Goal: Task Accomplishment & Management: Manage account settings

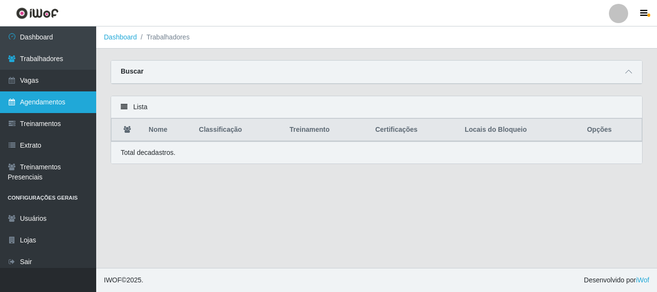
click at [49, 92] on link "Agendamentos" at bounding box center [48, 102] width 96 height 22
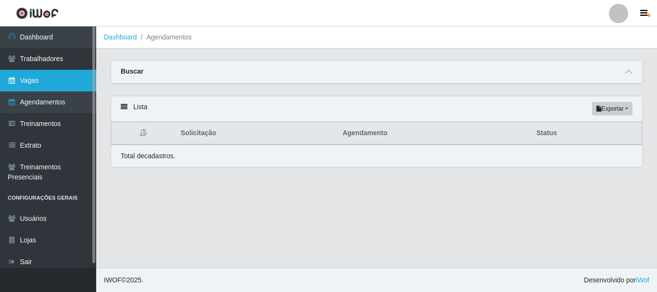
click at [57, 74] on link "Vagas" at bounding box center [48, 81] width 96 height 22
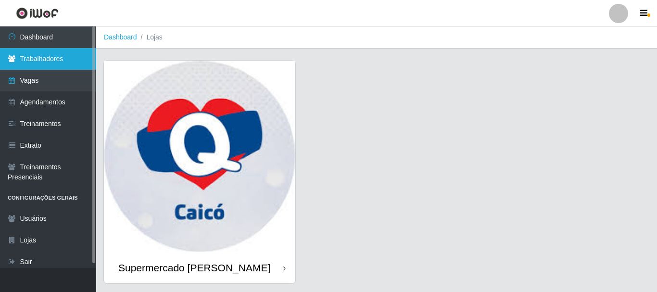
click at [58, 62] on link "Trabalhadores" at bounding box center [48, 59] width 96 height 22
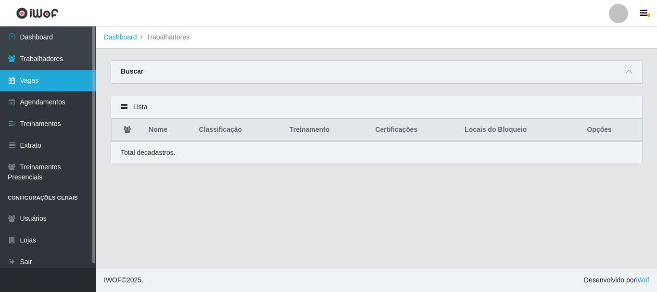
click at [58, 83] on link "Vagas" at bounding box center [48, 81] width 96 height 22
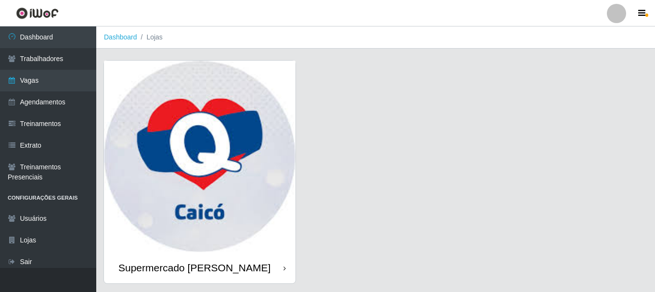
click at [189, 148] on img at bounding box center [199, 156] width 191 height 191
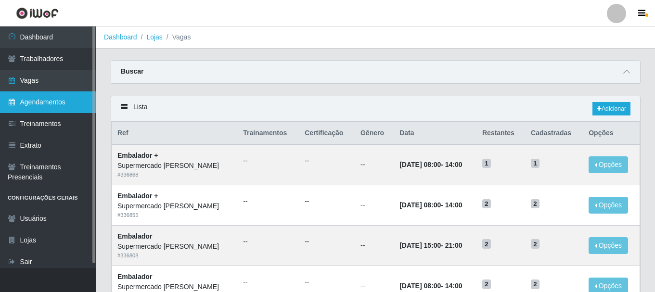
click at [63, 104] on link "Agendamentos" at bounding box center [48, 102] width 96 height 22
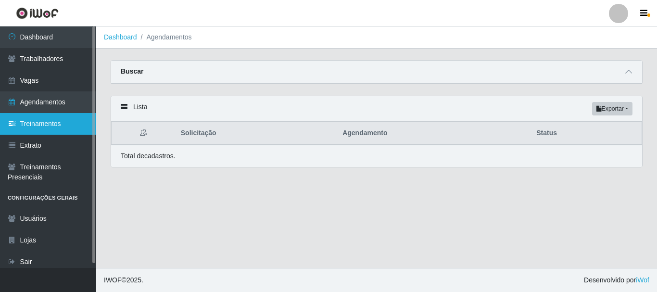
click at [51, 125] on link "Treinamentos" at bounding box center [48, 124] width 96 height 22
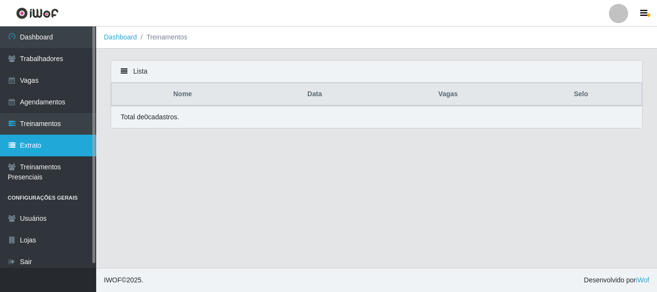
click at [43, 146] on link "Extrato" at bounding box center [48, 146] width 96 height 22
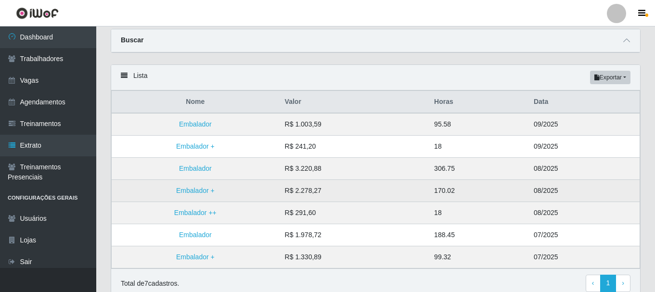
scroll to position [48, 0]
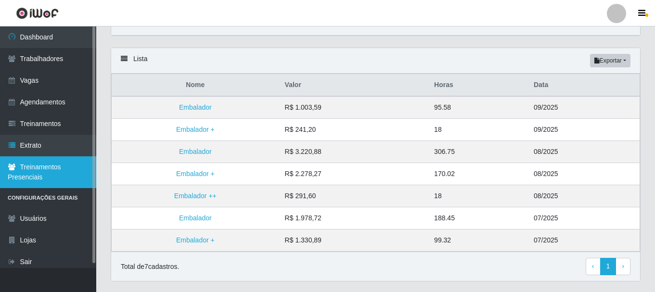
click at [64, 170] on link "Treinamentos Presenciais" at bounding box center [48, 172] width 96 height 32
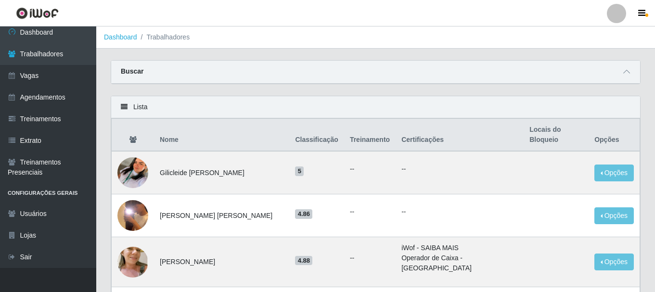
click at [38, 26] on link at bounding box center [37, 13] width 75 height 26
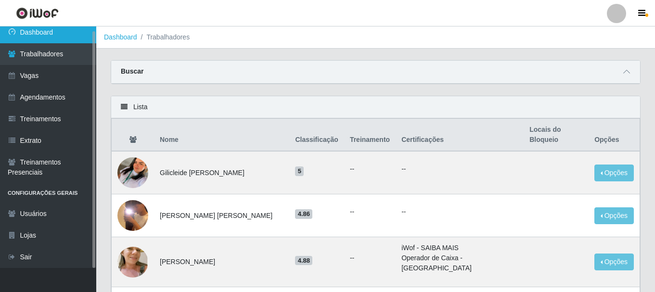
click at [46, 35] on link "Dashboard" at bounding box center [48, 33] width 96 height 22
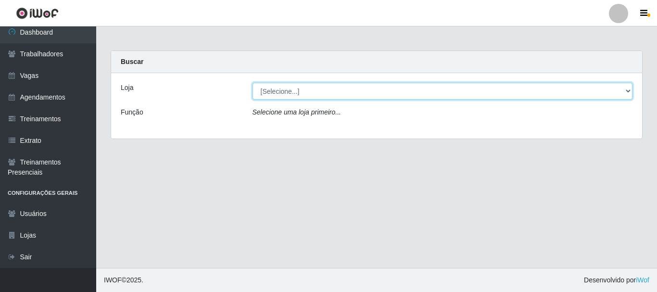
click at [279, 93] on select "[Selecione...] Supermercado [PERSON_NAME]" at bounding box center [443, 91] width 380 height 17
select select "512"
click at [253, 83] on select "[Selecione...] Supermercado [PERSON_NAME]" at bounding box center [443, 91] width 380 height 17
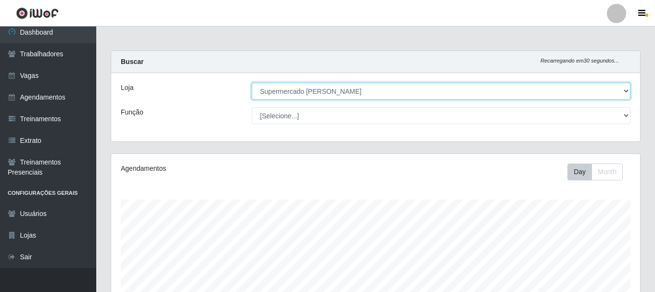
scroll to position [200, 529]
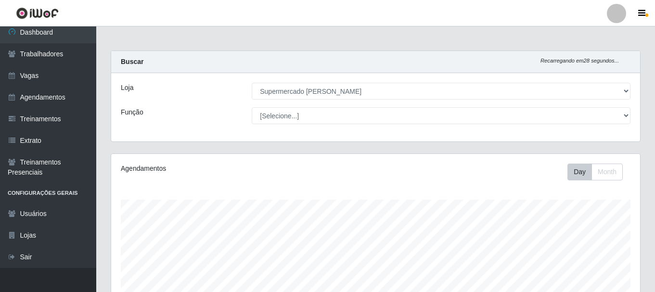
click at [451, 124] on div "Loja [Selecione...] Supermercado [PERSON_NAME] Função [Selecione...] Embalador …" at bounding box center [375, 107] width 529 height 68
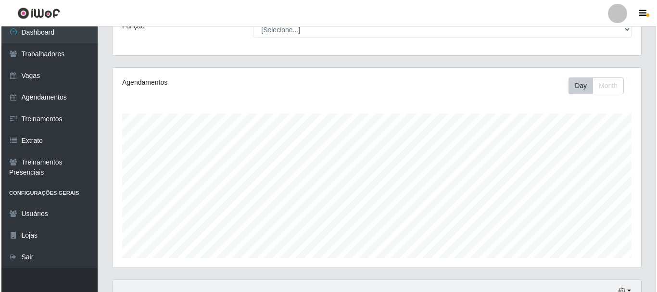
scroll to position [261, 0]
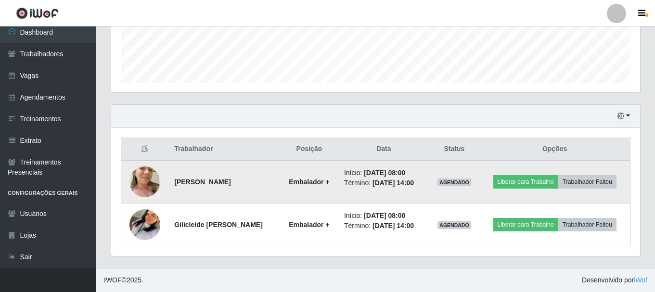
click at [143, 183] on img at bounding box center [144, 182] width 31 height 58
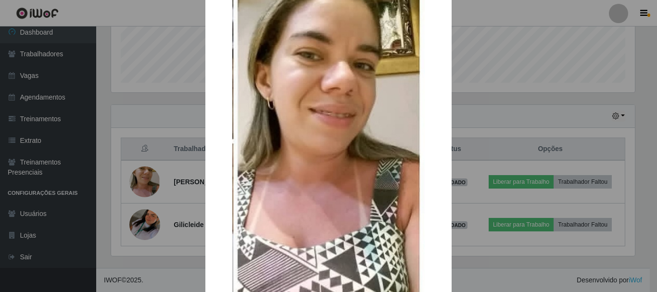
scroll to position [48, 0]
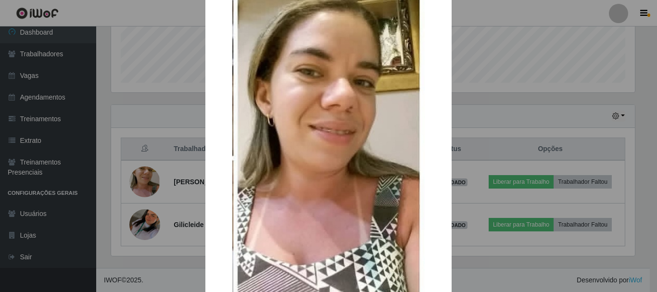
click at [310, 162] on img at bounding box center [328, 155] width 192 height 360
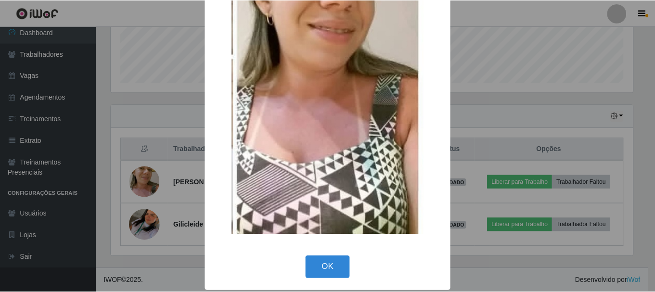
scroll to position [152, 0]
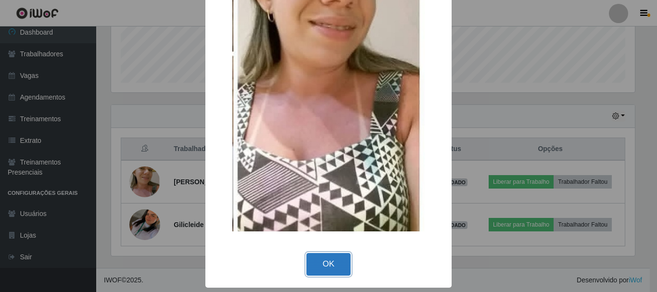
click at [334, 254] on button "OK" at bounding box center [328, 264] width 45 height 23
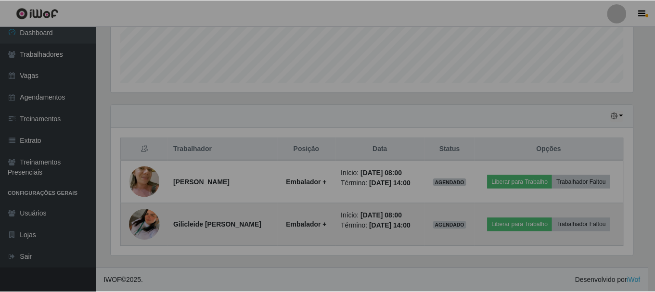
scroll to position [200, 529]
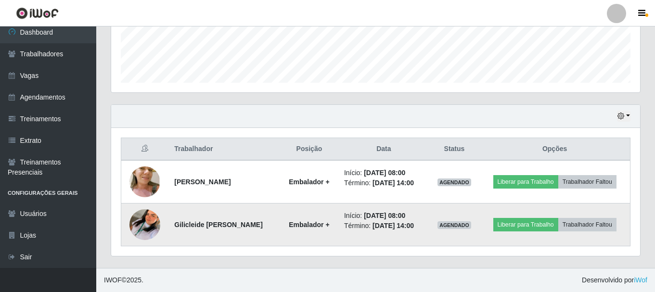
click at [142, 220] on img at bounding box center [144, 224] width 31 height 55
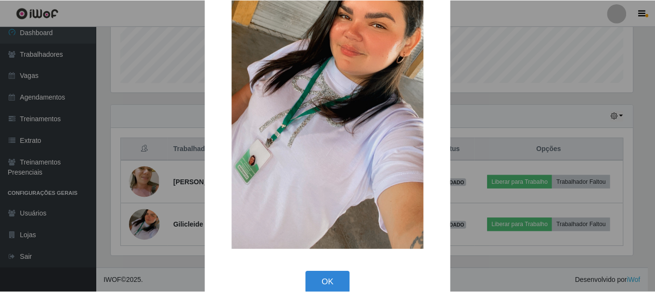
scroll to position [134, 0]
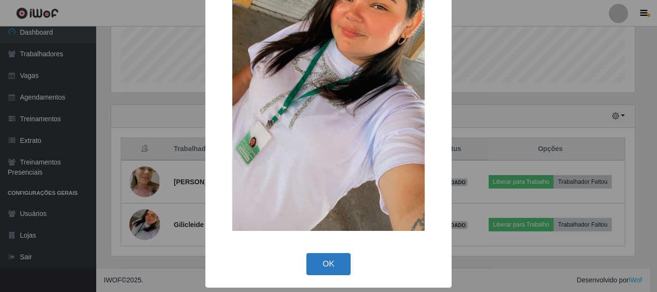
click at [335, 260] on button "OK" at bounding box center [328, 264] width 45 height 23
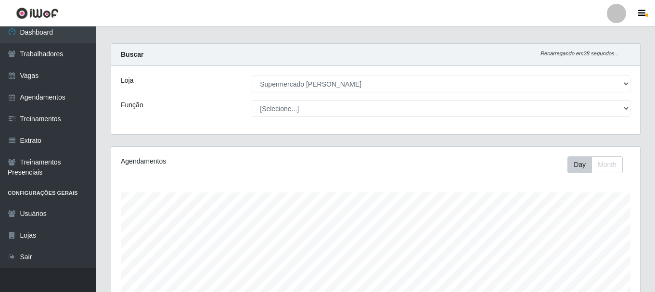
scroll to position [0, 0]
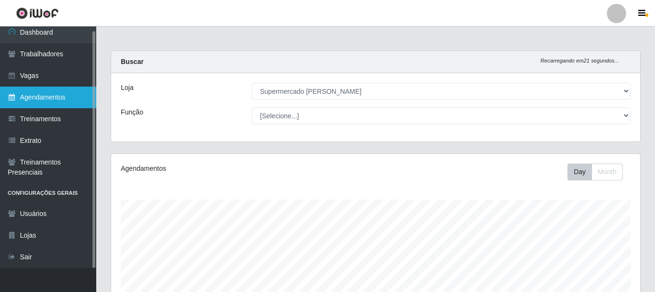
click at [67, 94] on link "Agendamentos" at bounding box center [48, 98] width 96 height 22
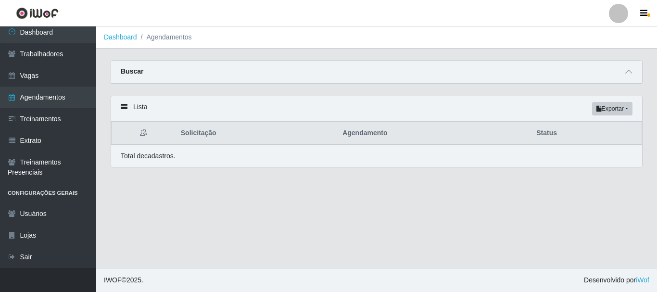
click at [209, 187] on main "Dashboard Agendamentos Carregando... Buscar Início em [GEOGRAPHIC_DATA] em Stat…" at bounding box center [376, 146] width 561 height 241
click at [127, 109] on div "Lista Exportar PDF Excel" at bounding box center [376, 108] width 531 height 25
click at [143, 136] on icon at bounding box center [143, 132] width 7 height 7
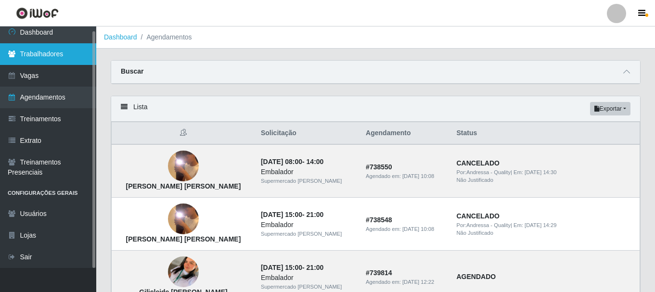
click at [51, 59] on link "Trabalhadores" at bounding box center [48, 54] width 96 height 22
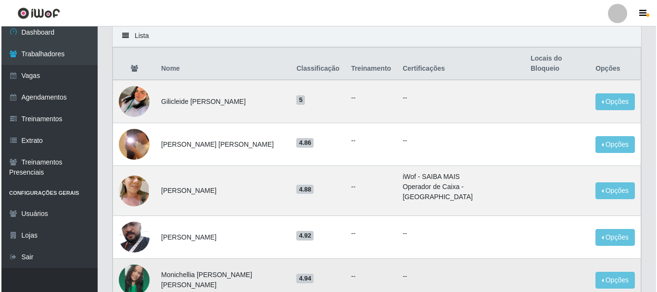
scroll to position [96, 0]
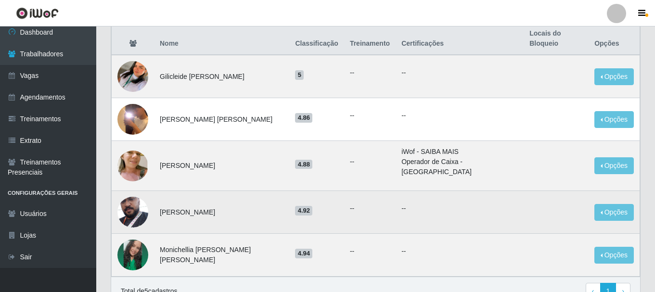
click at [131, 199] on img at bounding box center [132, 212] width 31 height 52
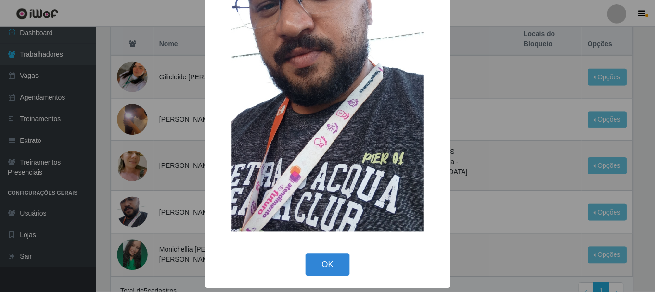
scroll to position [116, 0]
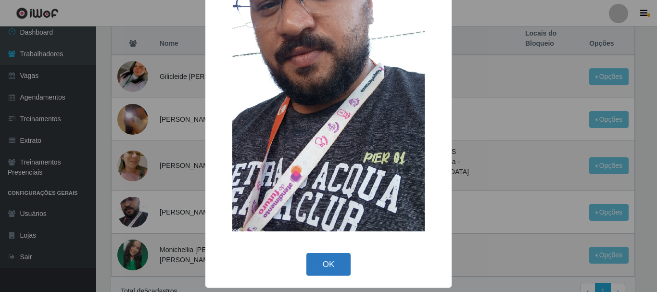
click at [328, 266] on button "OK" at bounding box center [328, 264] width 45 height 23
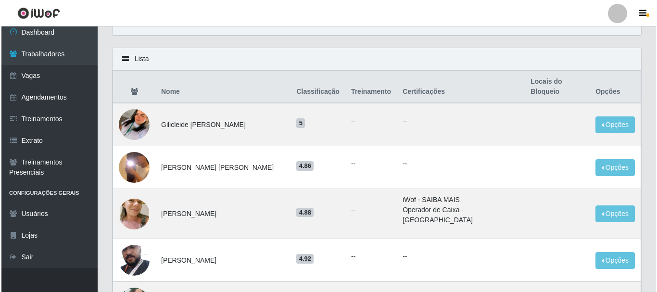
scroll to position [0, 0]
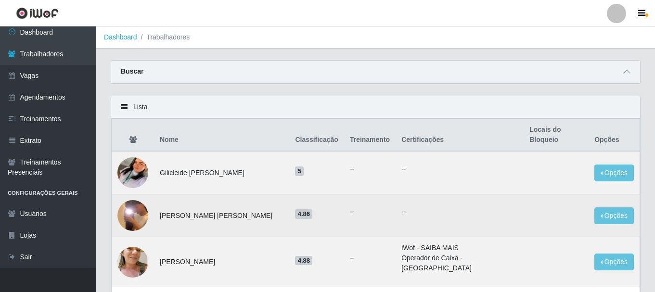
click at [143, 202] on img at bounding box center [132, 215] width 31 height 68
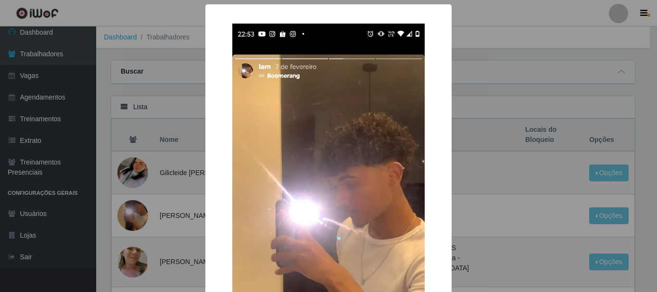
click at [108, 151] on div "× OK Cancel" at bounding box center [328, 146] width 657 height 292
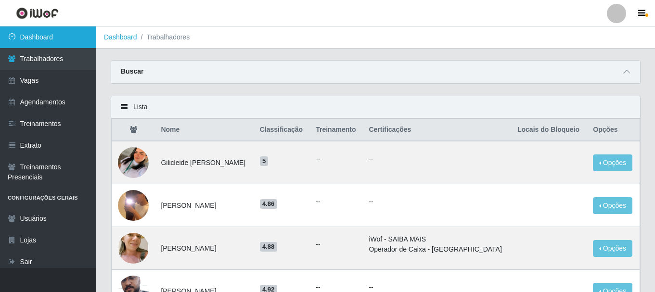
click at [46, 38] on link "Dashboard" at bounding box center [48, 37] width 96 height 22
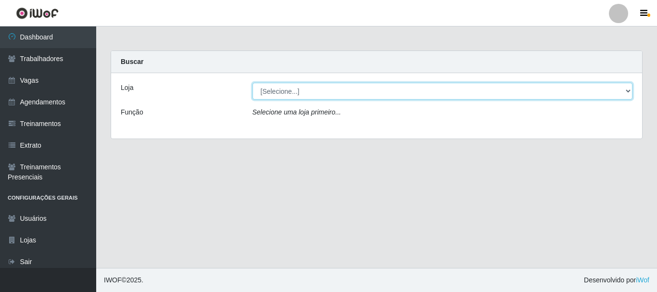
click at [297, 92] on select "[Selecione...] Supermercado Queiroz - Caicó" at bounding box center [443, 91] width 380 height 17
select select "512"
click at [253, 83] on select "[Selecione...] Supermercado Queiroz - Caicó" at bounding box center [443, 91] width 380 height 17
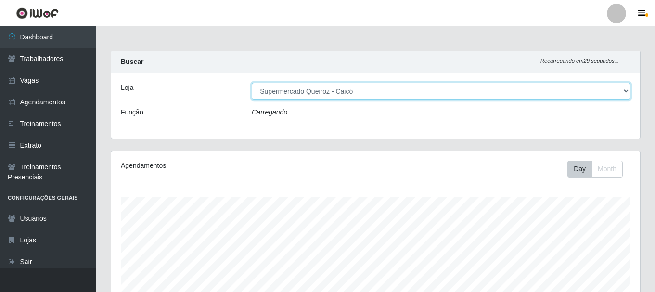
scroll to position [200, 529]
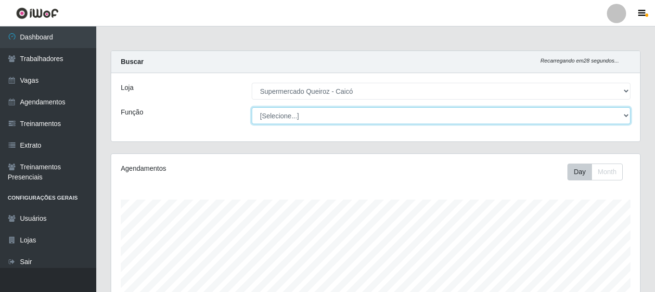
click at [305, 118] on select "[Selecione...] Embalador Embalador + Embalador ++" at bounding box center [441, 115] width 379 height 17
click at [298, 121] on select "[Selecione...] Embalador Embalador + Embalador ++" at bounding box center [441, 115] width 379 height 17
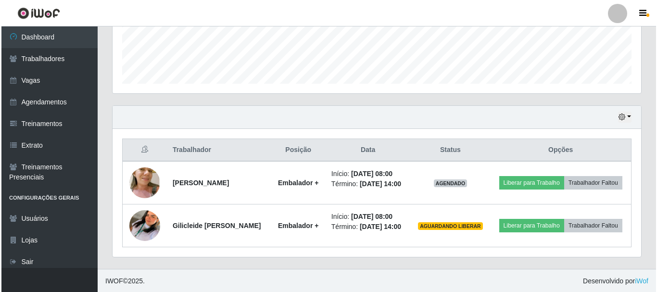
scroll to position [261, 0]
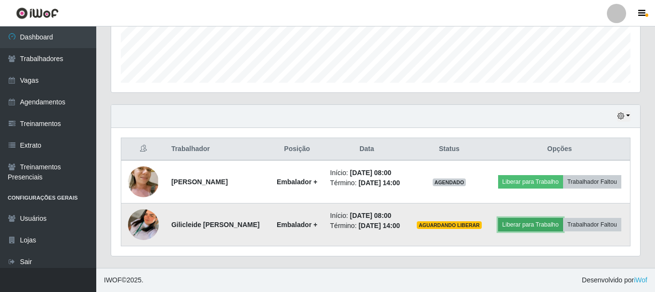
click at [536, 225] on button "Liberar para Trabalho" at bounding box center [530, 224] width 65 height 13
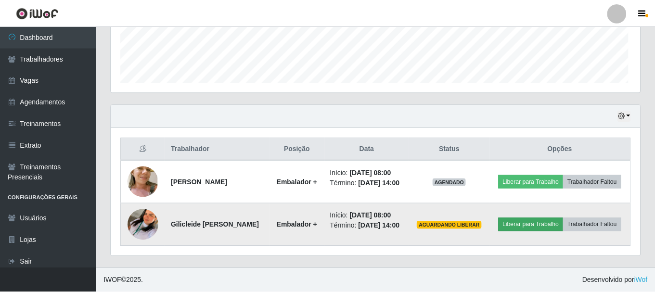
scroll to position [200, 524]
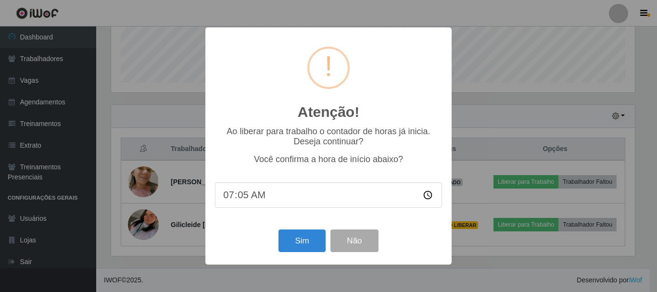
type input "07:55"
click at [296, 243] on button "Sim" at bounding box center [302, 240] width 47 height 23
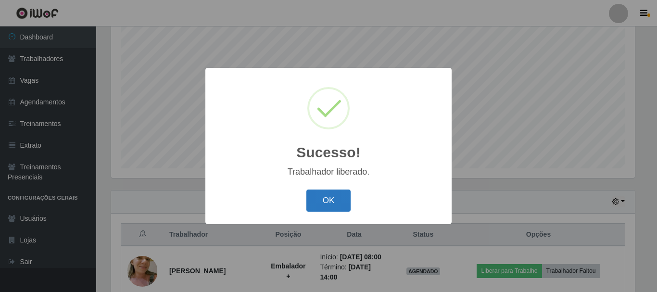
click at [331, 203] on button "OK" at bounding box center [328, 201] width 45 height 23
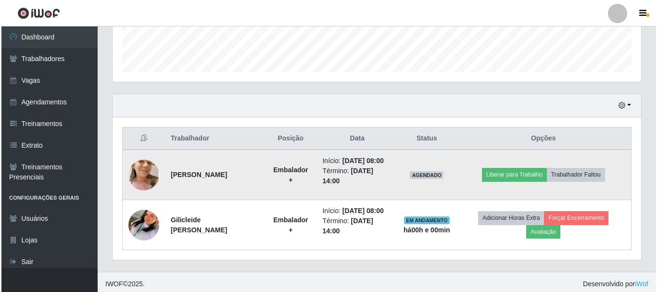
scroll to position [276, 0]
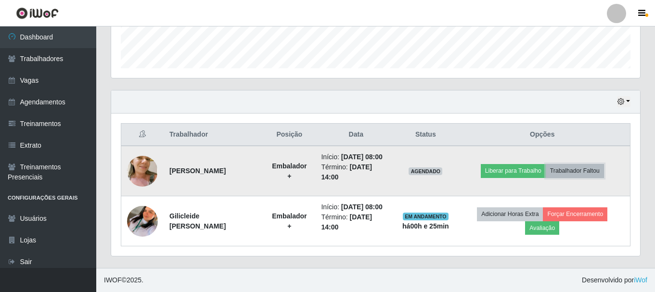
click at [587, 173] on button "Trabalhador Faltou" at bounding box center [574, 170] width 58 height 13
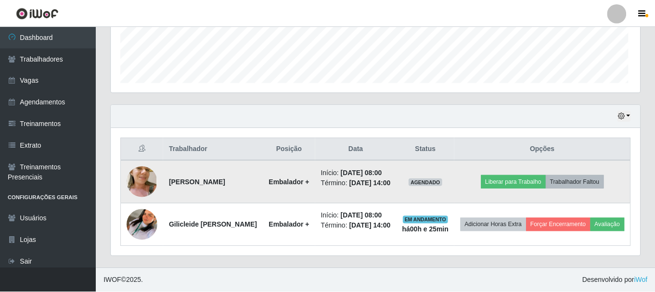
scroll to position [200, 524]
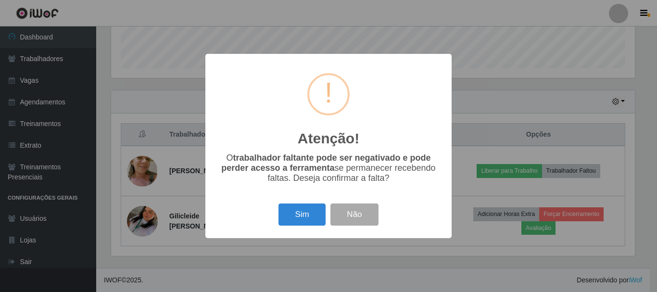
click at [303, 232] on div "Atenção! × O trabalhador faltante pode ser negativado e pode perder acesso a fe…" at bounding box center [328, 146] width 246 height 184
click at [304, 223] on button "Sim" at bounding box center [302, 214] width 47 height 23
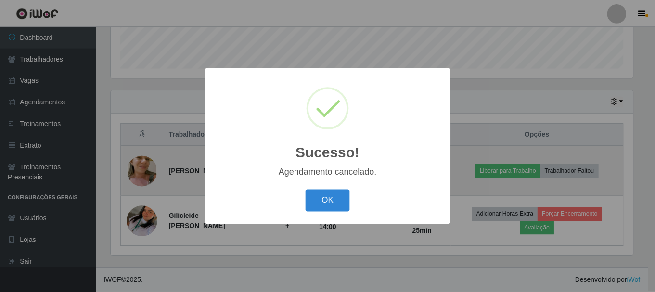
scroll to position [226, 0]
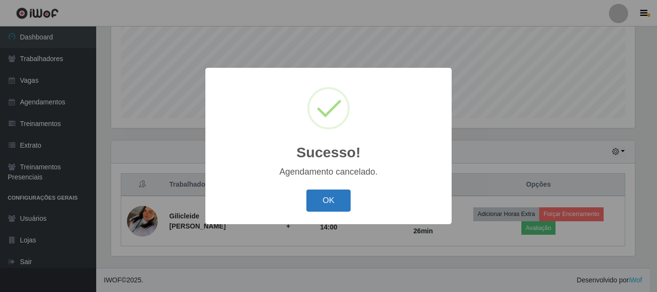
click at [327, 208] on button "OK" at bounding box center [328, 201] width 45 height 23
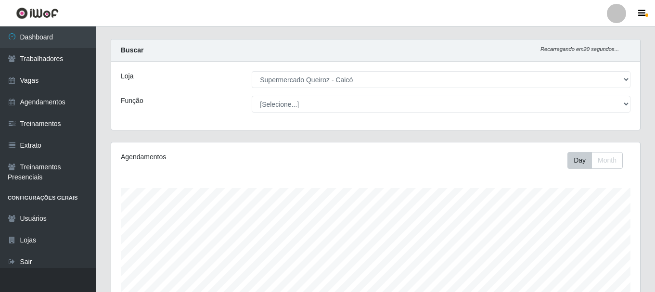
scroll to position [0, 0]
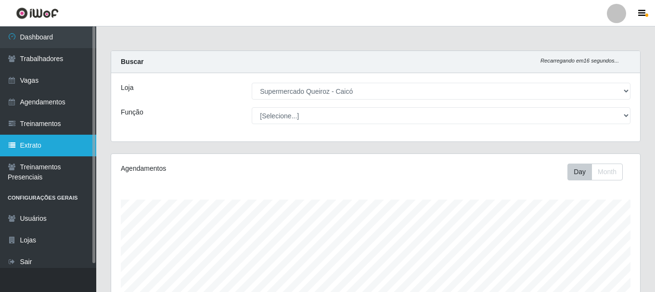
click at [42, 146] on link "Extrato" at bounding box center [48, 146] width 96 height 22
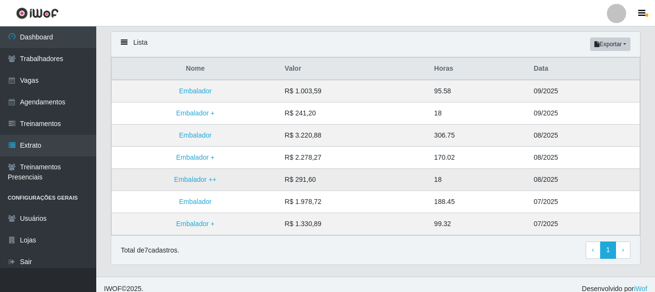
scroll to position [74, 0]
